Goal: Task Accomplishment & Management: Manage account settings

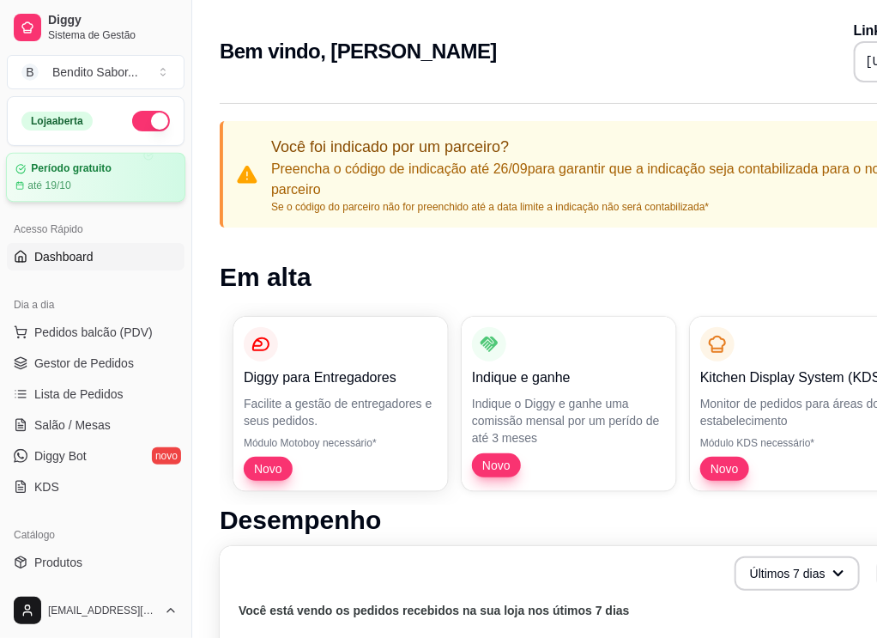
click at [82, 174] on div "Período gratuito até 19/10" at bounding box center [95, 177] width 161 height 30
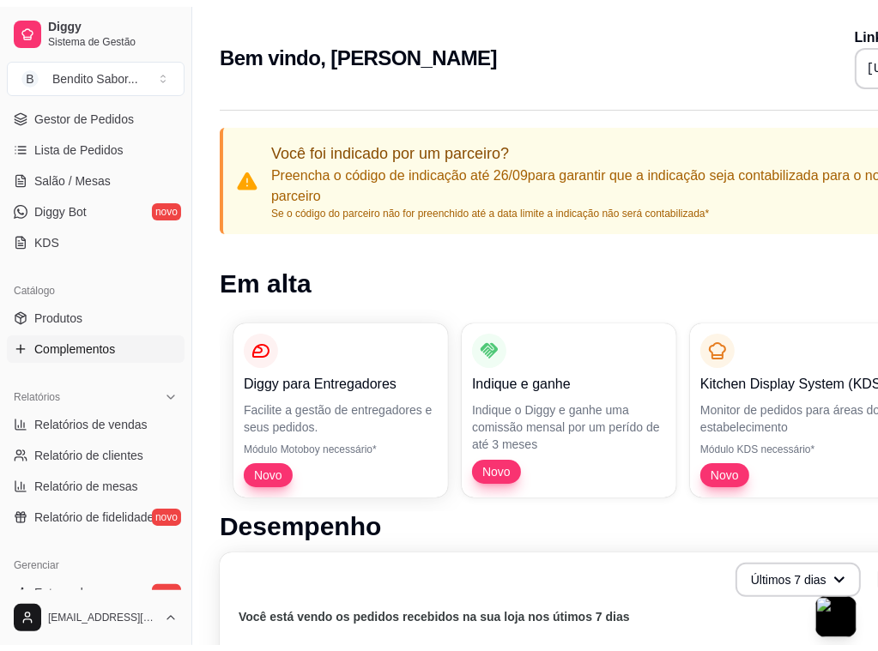
scroll to position [258, 0]
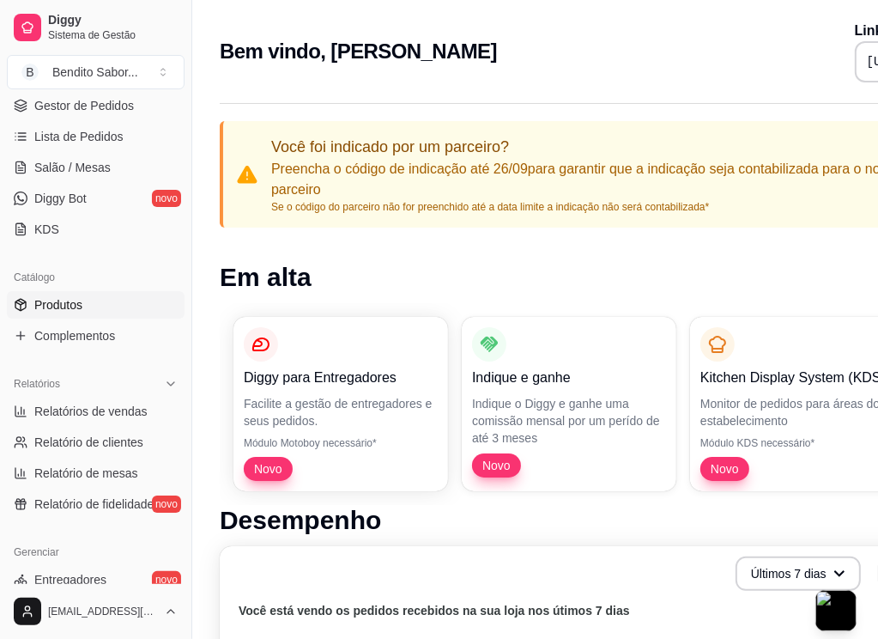
click at [107, 312] on link "Produtos" at bounding box center [96, 304] width 178 height 27
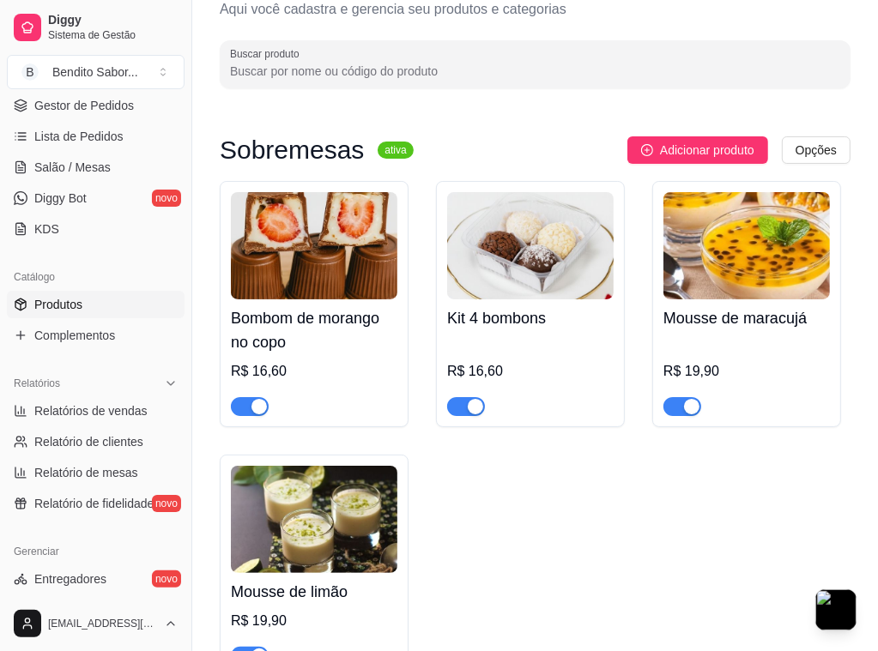
scroll to position [86, 0]
